Goal: Leave review/rating

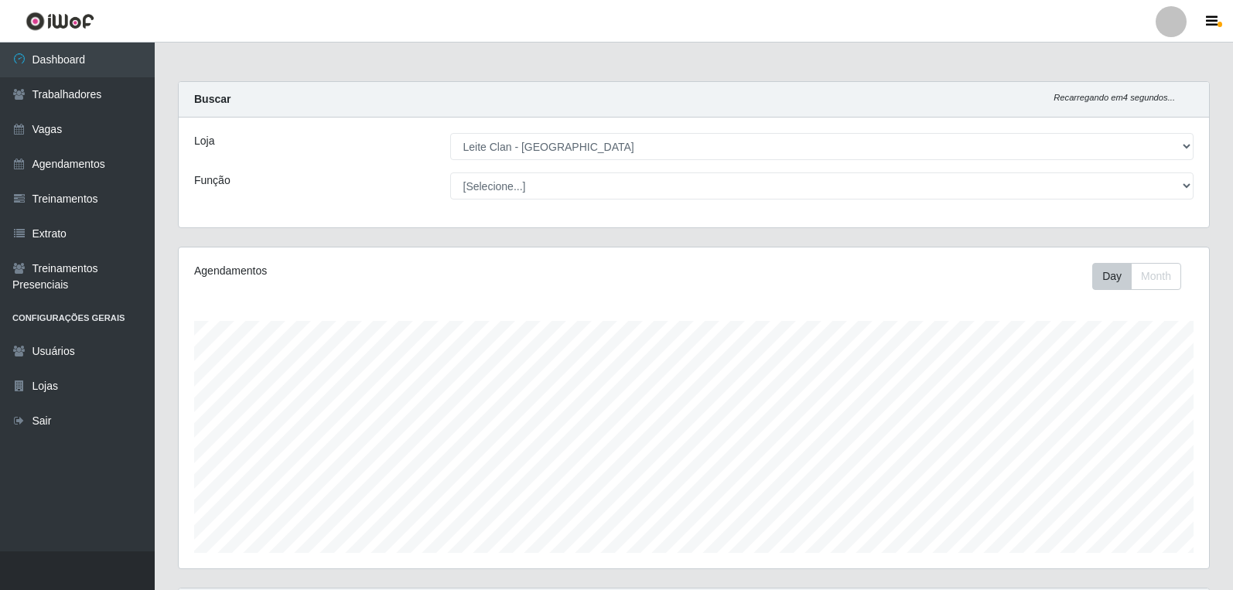
select select "452"
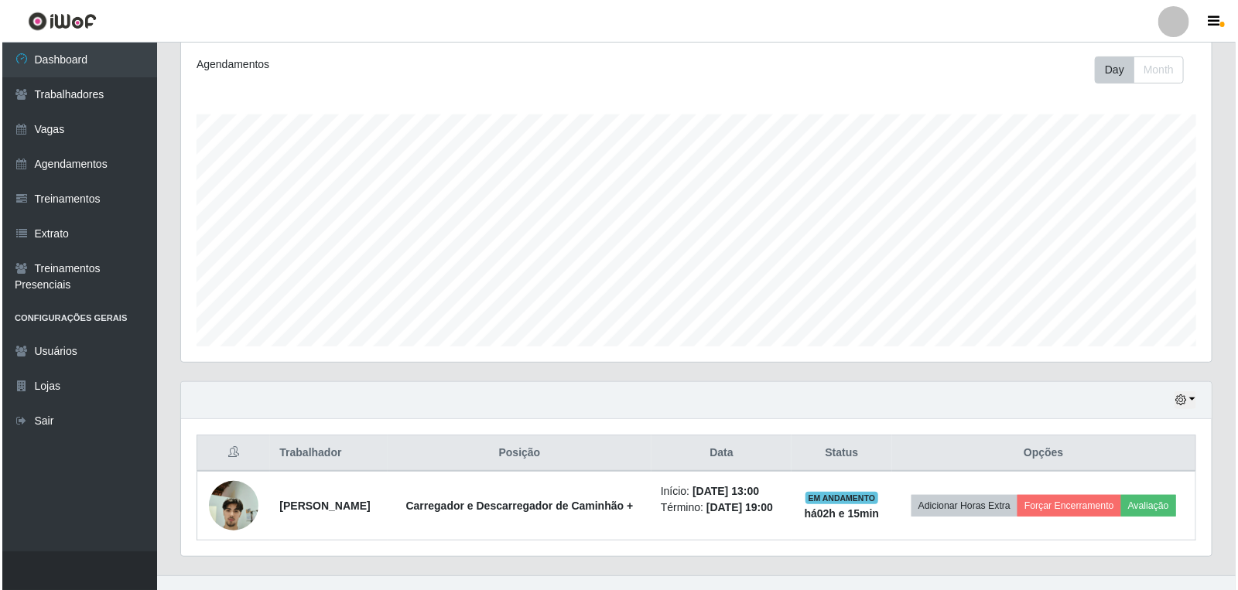
scroll to position [230, 0]
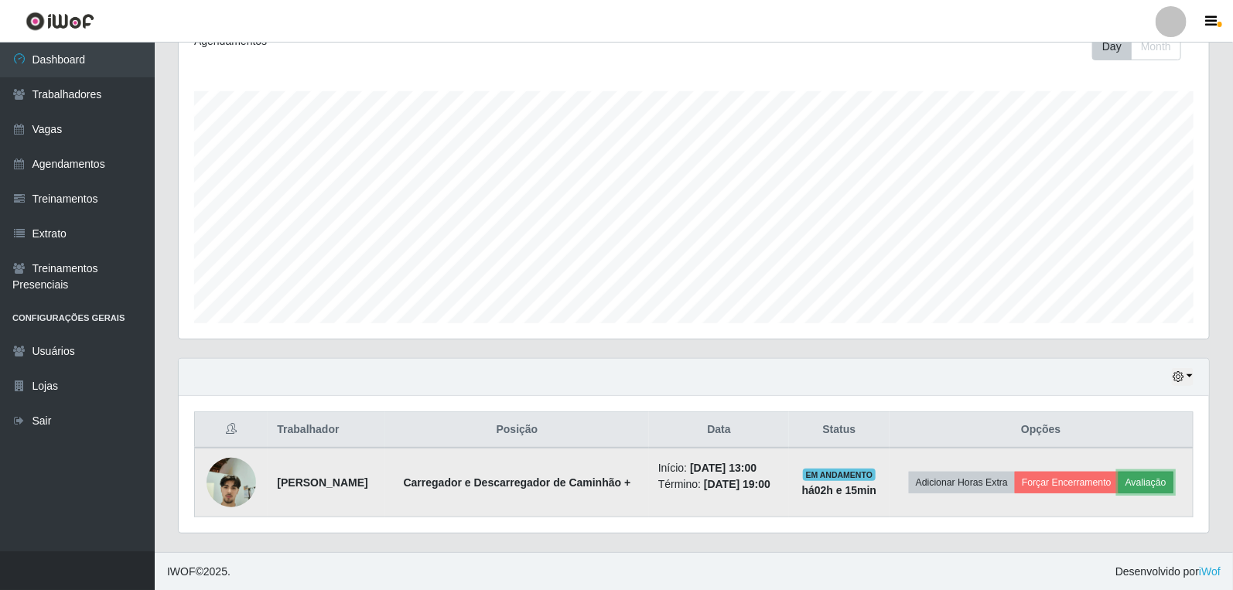
click at [1137, 480] on button "Avaliação" at bounding box center [1146, 483] width 55 height 22
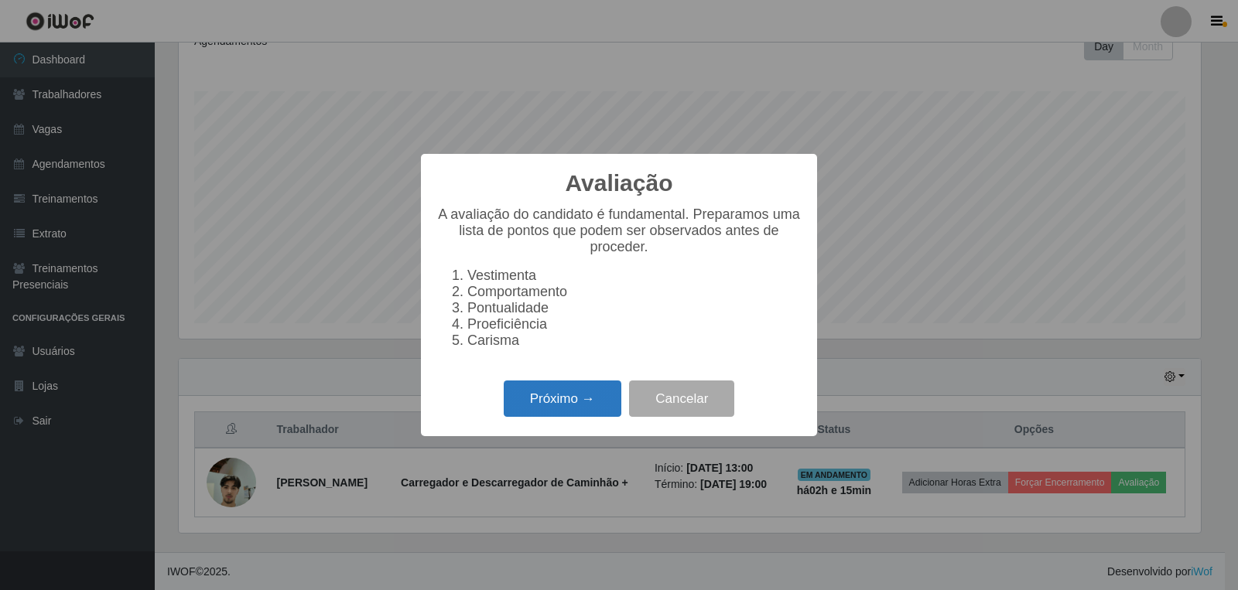
click at [571, 406] on button "Próximo →" at bounding box center [563, 399] width 118 height 36
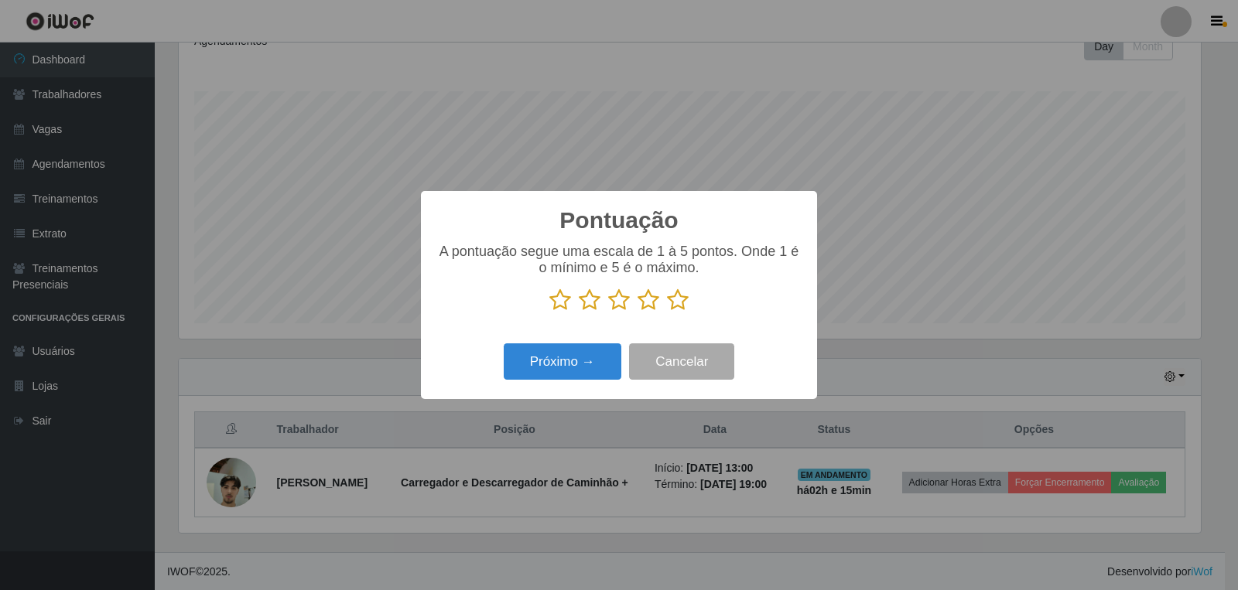
scroll to position [773369, 772668]
click at [674, 304] on icon at bounding box center [678, 300] width 22 height 23
click at [667, 312] on input "radio" at bounding box center [667, 312] width 0 height 0
click at [570, 357] on button "Próximo →" at bounding box center [563, 362] width 118 height 36
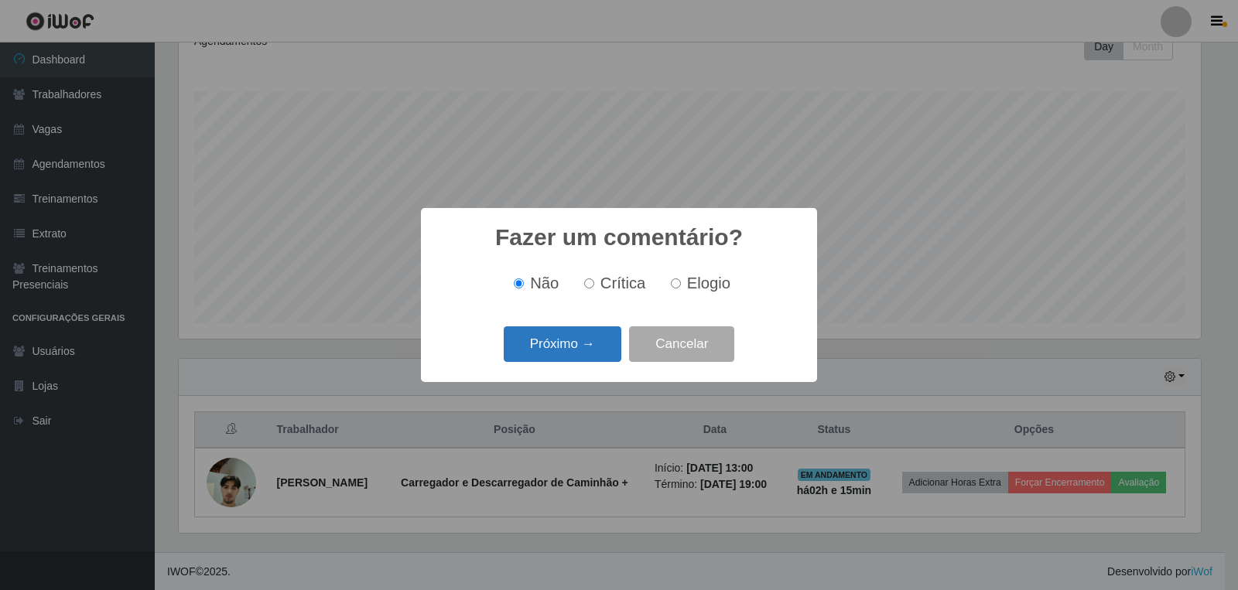
click at [581, 354] on button "Próximo →" at bounding box center [563, 344] width 118 height 36
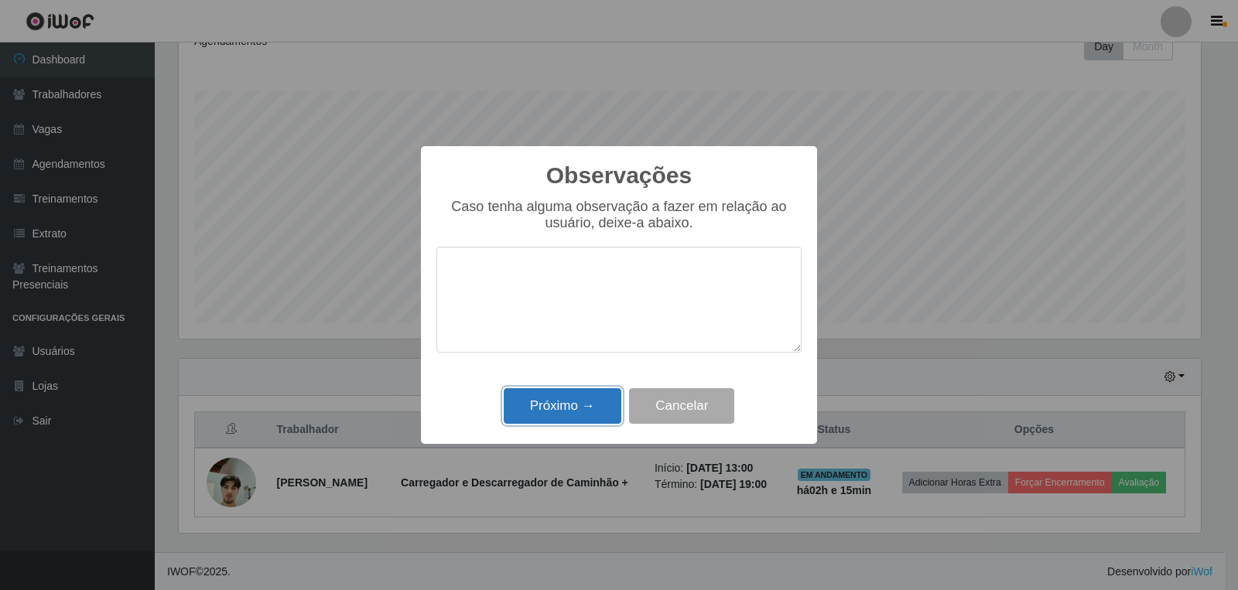
click at [569, 404] on button "Próximo →" at bounding box center [563, 406] width 118 height 36
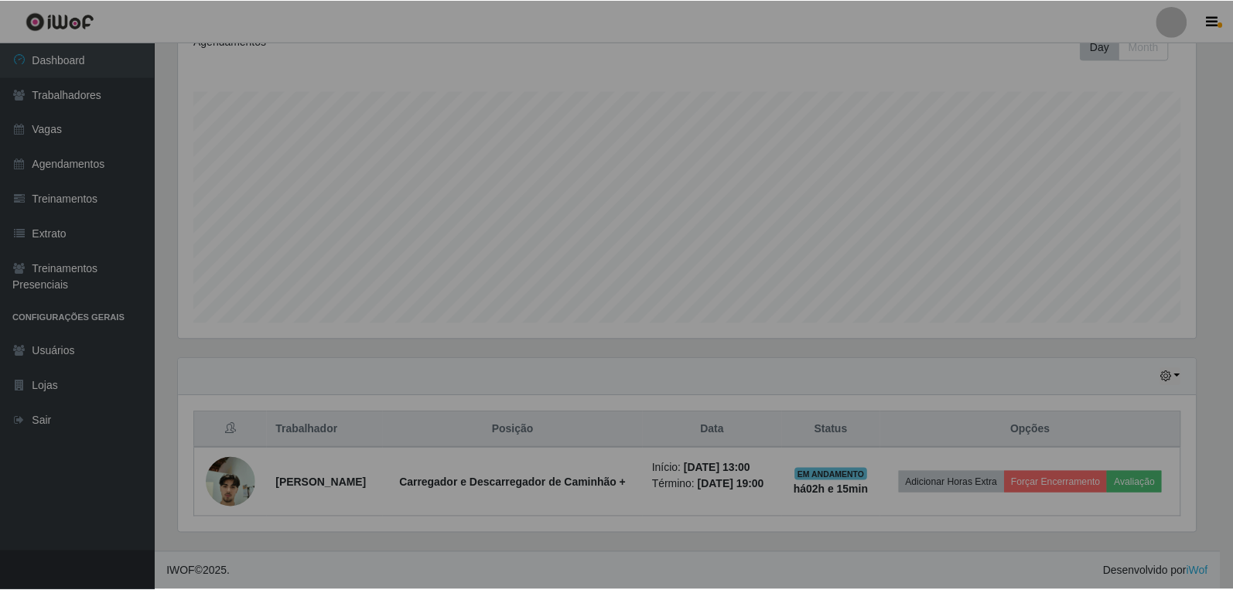
scroll to position [320, 1031]
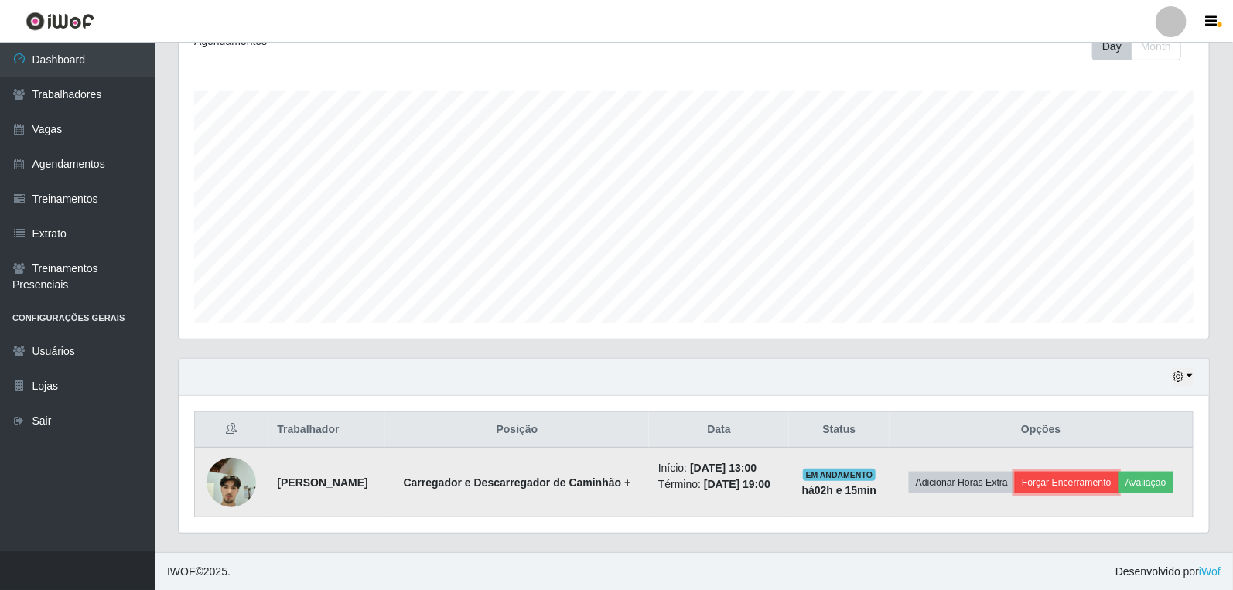
drag, startPoint x: 402, startPoint y: 349, endPoint x: 1056, endPoint y: 484, distance: 667.6
click at [1056, 484] on button "Forçar Encerramento" at bounding box center [1067, 483] width 104 height 22
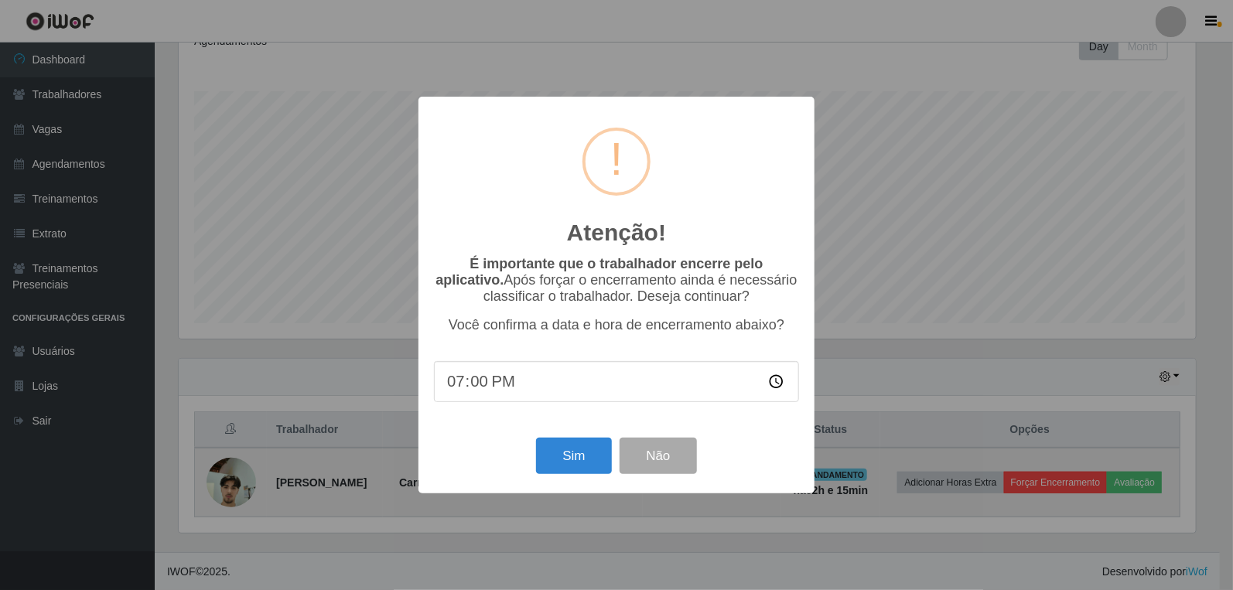
scroll to position [320, 1021]
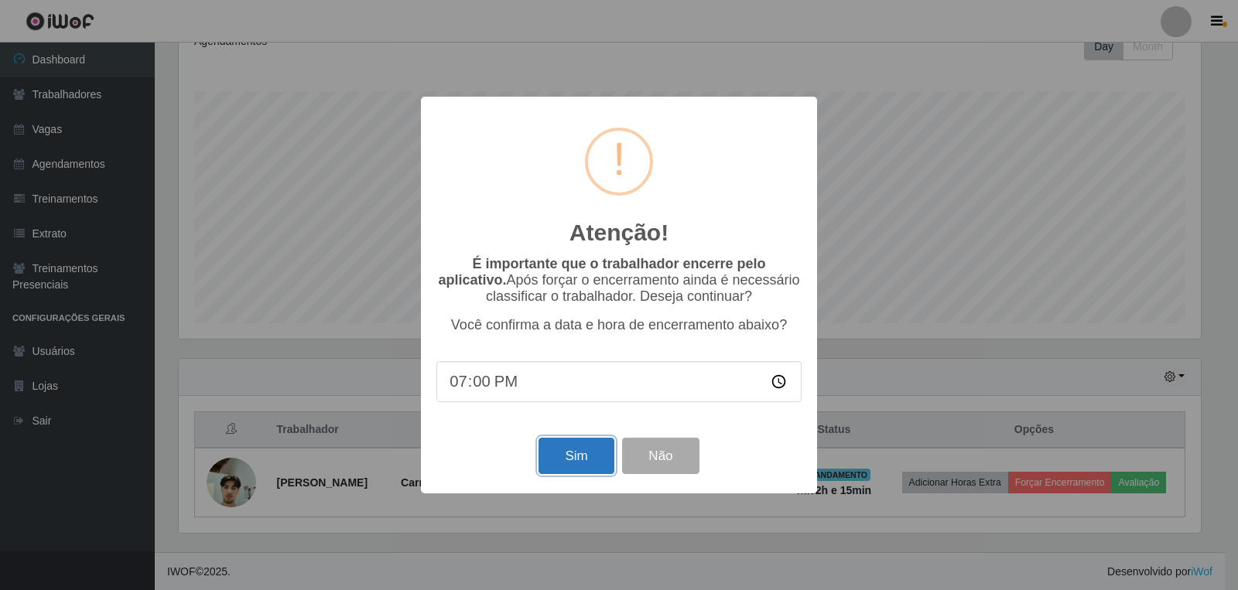
click at [569, 451] on button "Sim" at bounding box center [575, 456] width 75 height 36
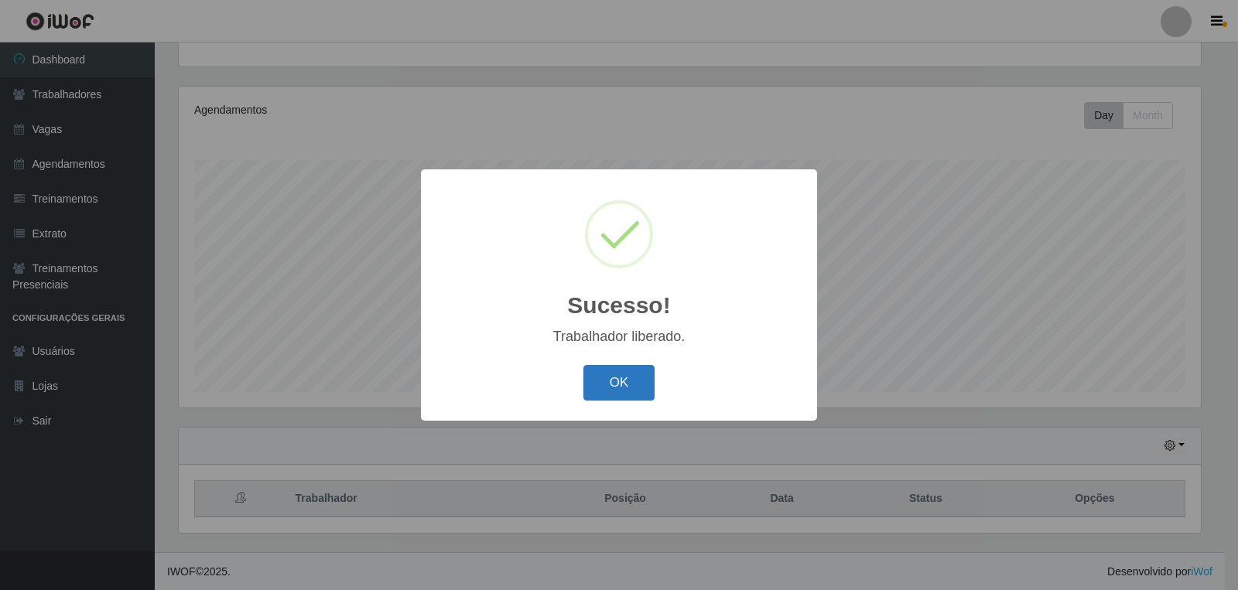
click at [617, 379] on button "OK" at bounding box center [619, 383] width 72 height 36
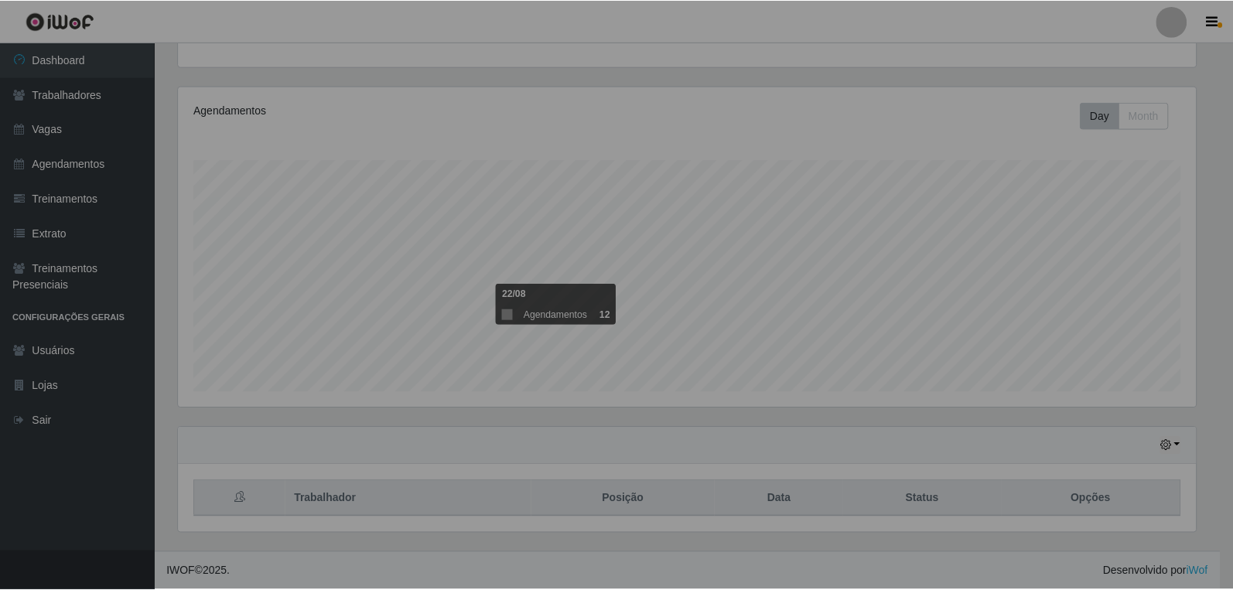
scroll to position [320, 1031]
